Goal: Task Accomplishment & Management: Use online tool/utility

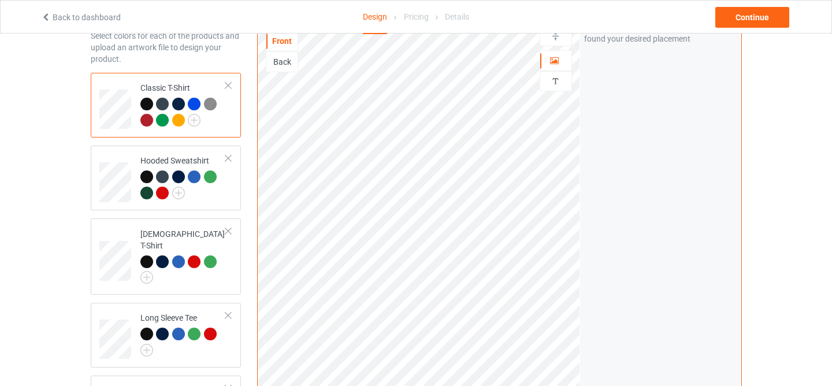
scroll to position [116, 0]
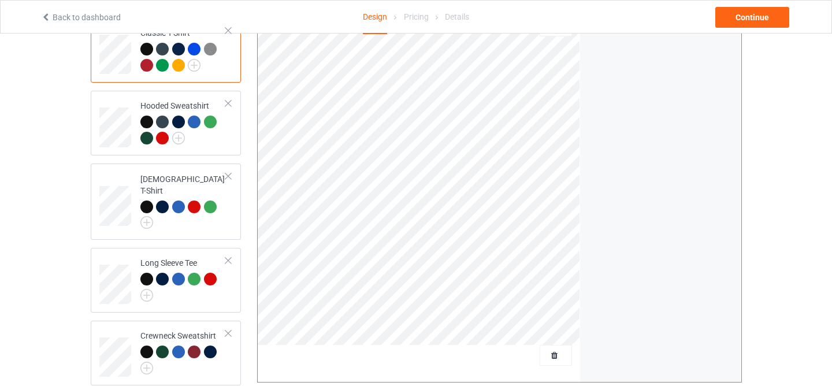
click at [550, 348] on div at bounding box center [556, 355] width 32 height 21
click at [552, 354] on span "Delete all designs" at bounding box center [529, 355] width 61 height 9
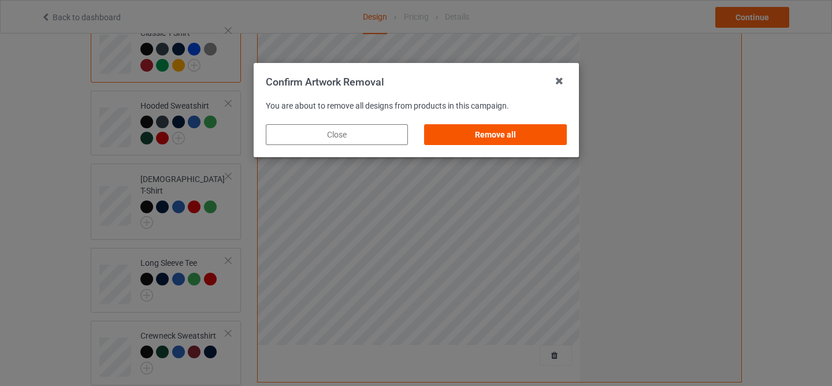
click at [522, 141] on div "Remove all" at bounding box center [495, 134] width 142 height 21
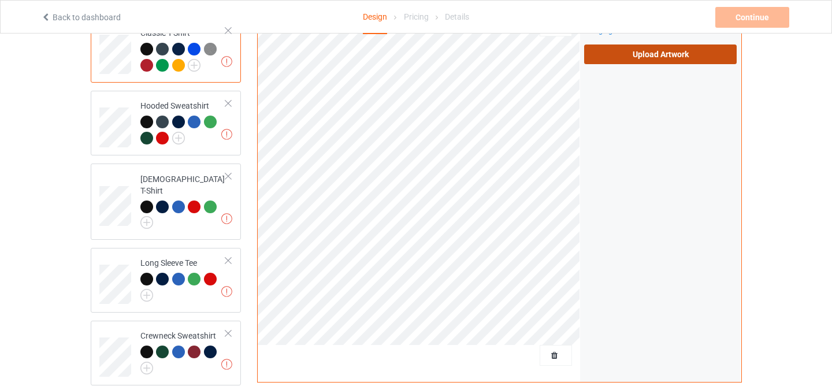
click at [607, 57] on label "Upload Artwork" at bounding box center [660, 54] width 153 height 20
click at [0, 0] on input "Upload Artwork" at bounding box center [0, 0] width 0 height 0
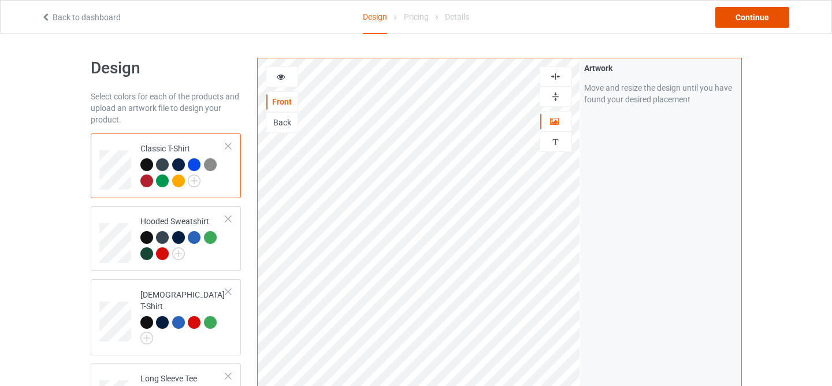
click at [737, 25] on div "Continue" at bounding box center [752, 17] width 74 height 21
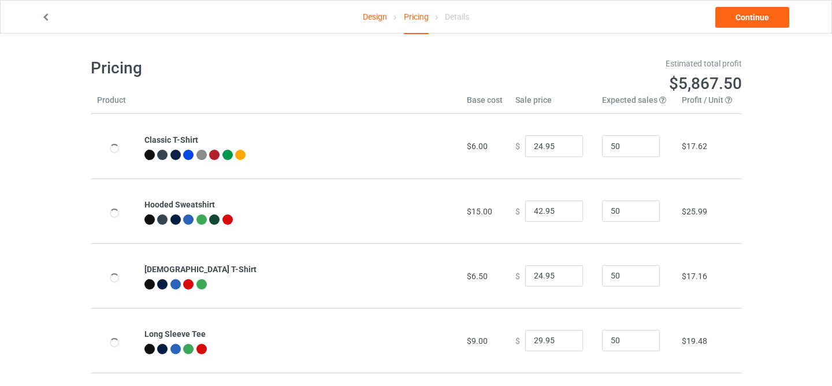
scroll to position [140, 0]
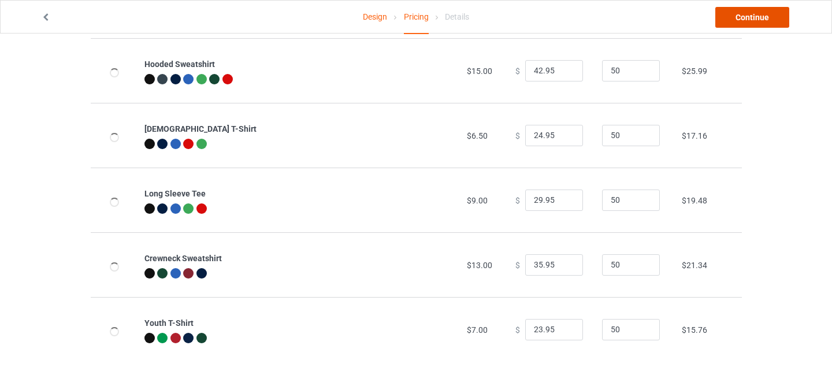
click at [734, 24] on link "Continue" at bounding box center [752, 17] width 74 height 21
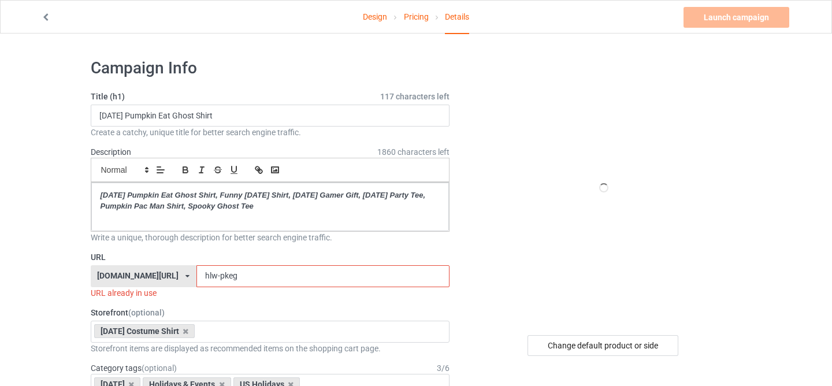
click at [214, 280] on input "hlw-pkeg" at bounding box center [322, 276] width 253 height 22
type input "p"
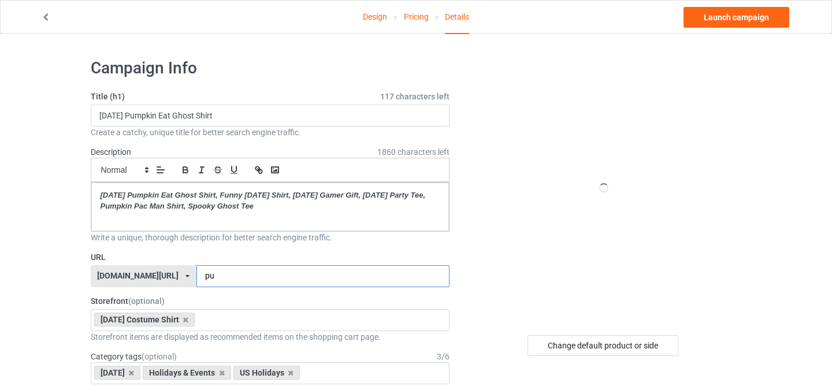
type input "p"
type input "pumpkin-eat-ghost"
click at [571, 350] on div "Change default product or side" at bounding box center [602, 345] width 151 height 21
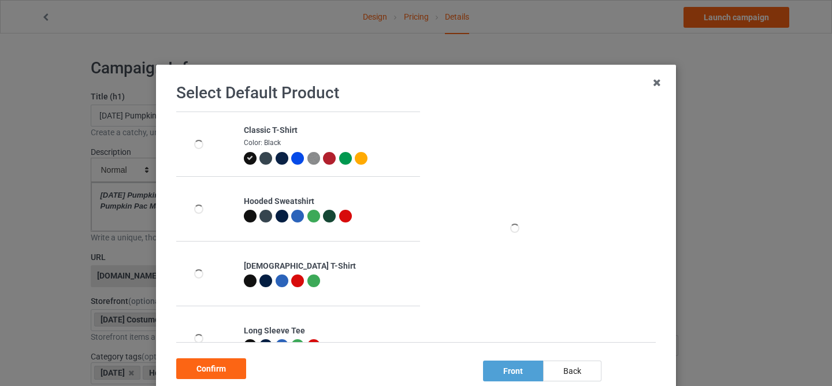
click at [251, 157] on icon at bounding box center [250, 158] width 6 height 6
click at [221, 362] on div "Confirm" at bounding box center [211, 368] width 70 height 21
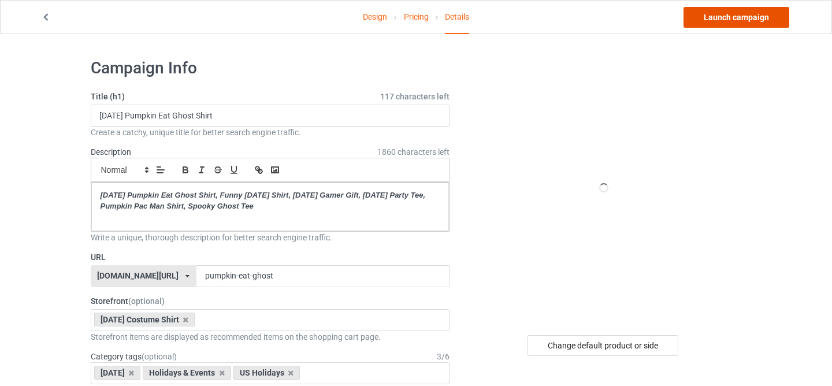
click at [700, 20] on link "Launch campaign" at bounding box center [736, 17] width 106 height 21
